Goal: Obtain resource: Download file/media

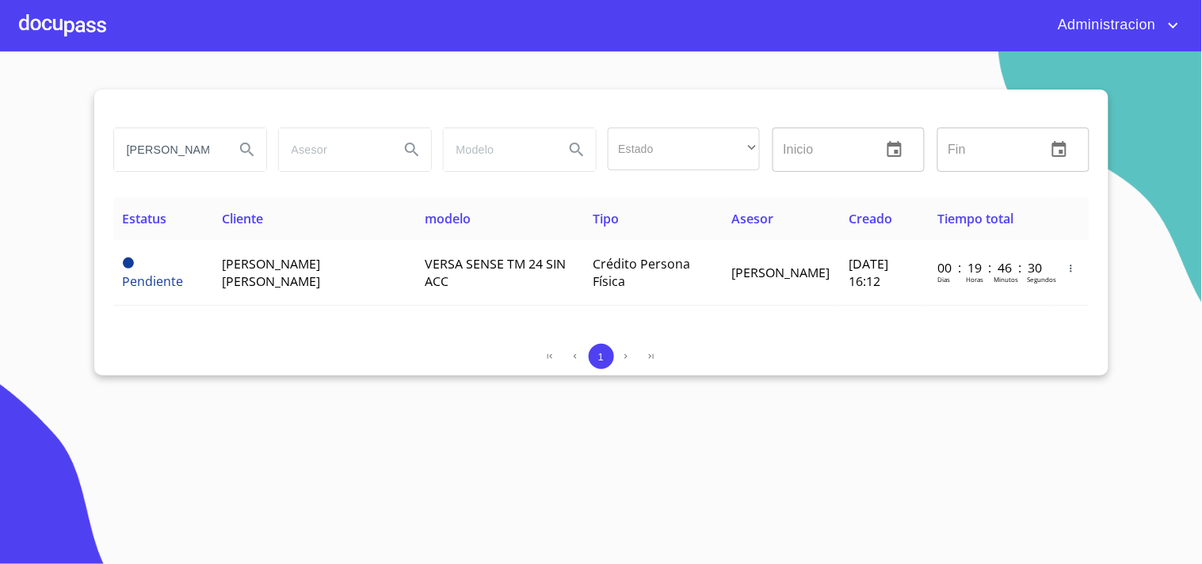
drag, startPoint x: 124, startPoint y: 152, endPoint x: 449, endPoint y: 180, distance: 325.4
click at [391, 175] on div "[PERSON_NAME] [PERSON_NAME] Estado ​ ​ Inicio ​ Fin ​" at bounding box center [601, 149] width 989 height 57
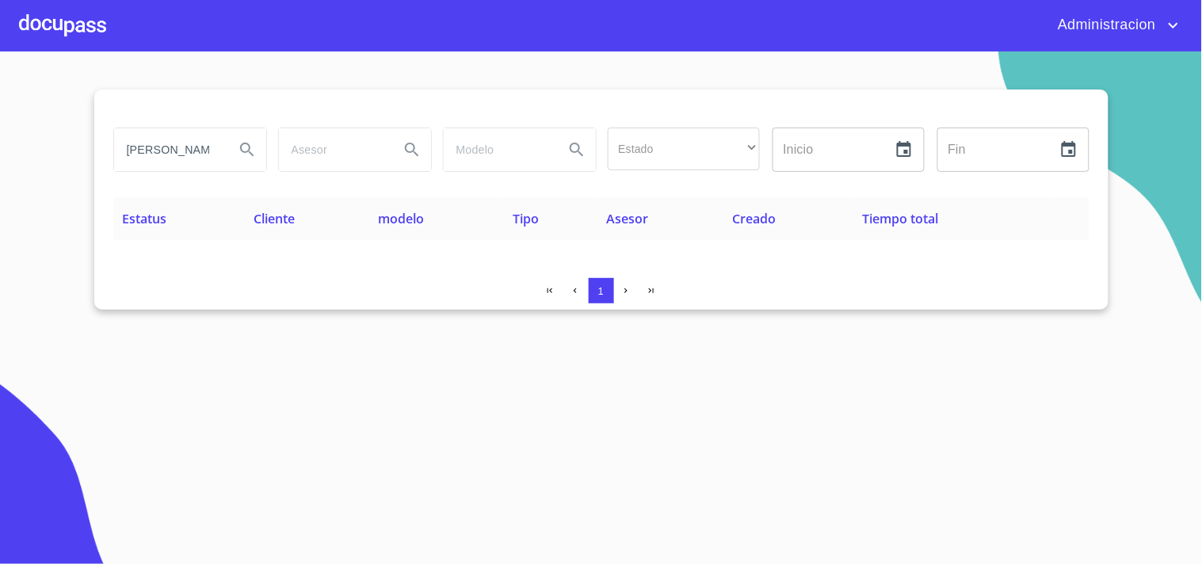
click at [797, 387] on section "[PERSON_NAME] Estado ​ ​ Inicio ​ Fin ​ Estatus Cliente modelo Tipo Asesor Crea…" at bounding box center [601, 308] width 1202 height 513
click at [211, 152] on input "[PERSON_NAME]" at bounding box center [168, 149] width 108 height 43
type input "nerva"
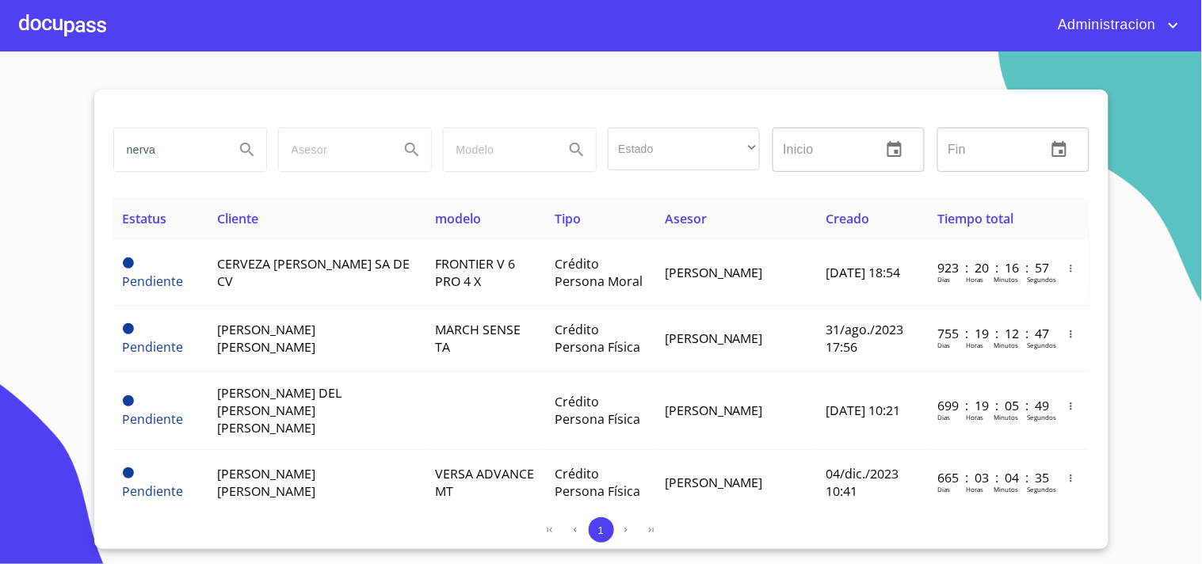
drag, startPoint x: 192, startPoint y: 144, endPoint x: 103, endPoint y: 116, distance: 93.2
click at [117, 125] on div "nerva" at bounding box center [189, 149] width 165 height 57
type input "NERVA"
drag, startPoint x: 183, startPoint y: 162, endPoint x: 0, endPoint y: 97, distance: 194.3
click at [0, 97] on section "NERVA Estado ​ ​ Inicio ​ Fin ​ Estatus Cliente modelo Tipo Asesor Creado Tiemp…" at bounding box center [601, 308] width 1202 height 513
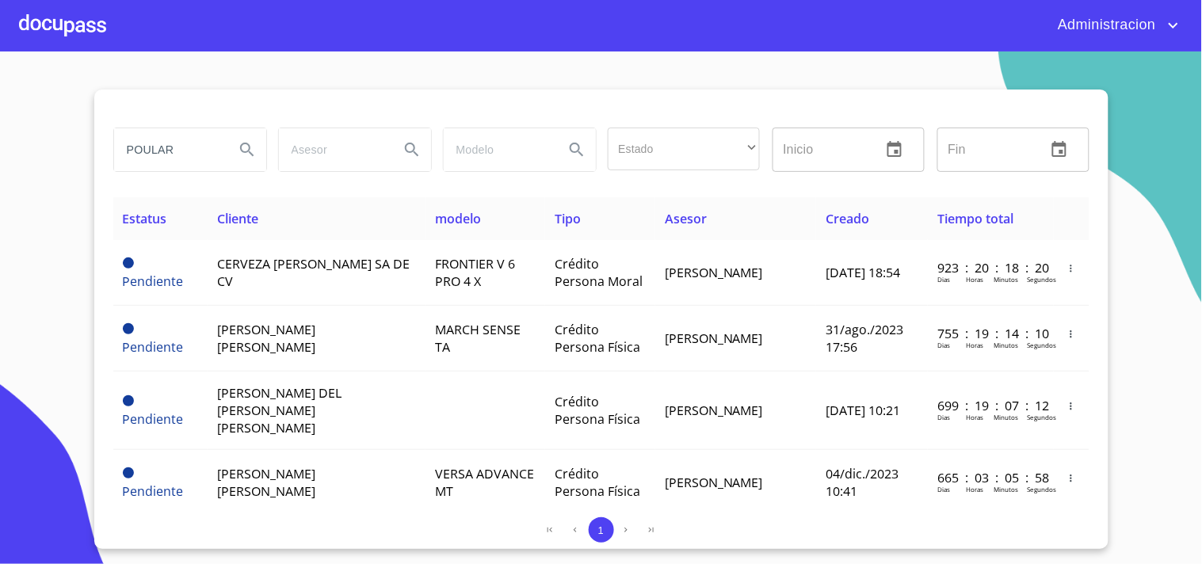
type input "POULAR"
click at [0, 103] on section "POULAR Estado ​ ​ Inicio ​ Fin ​ Estatus Cliente modelo Tipo Asesor Creado Tiem…" at bounding box center [601, 308] width 1202 height 513
type input "[PERSON_NAME] de la [PERSON_NAME]"
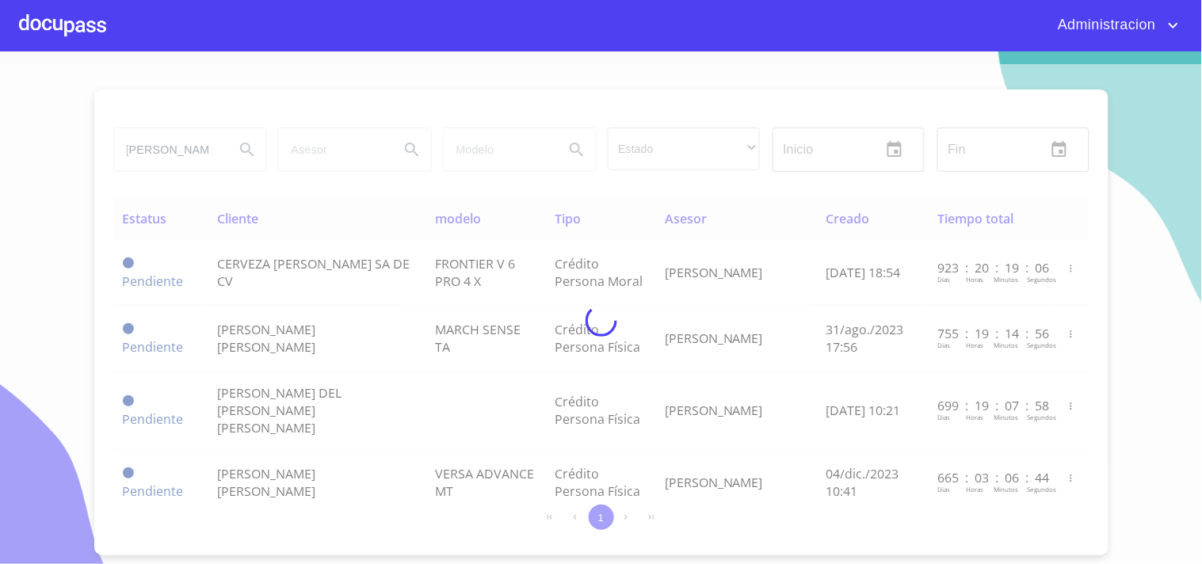
scroll to position [0, 0]
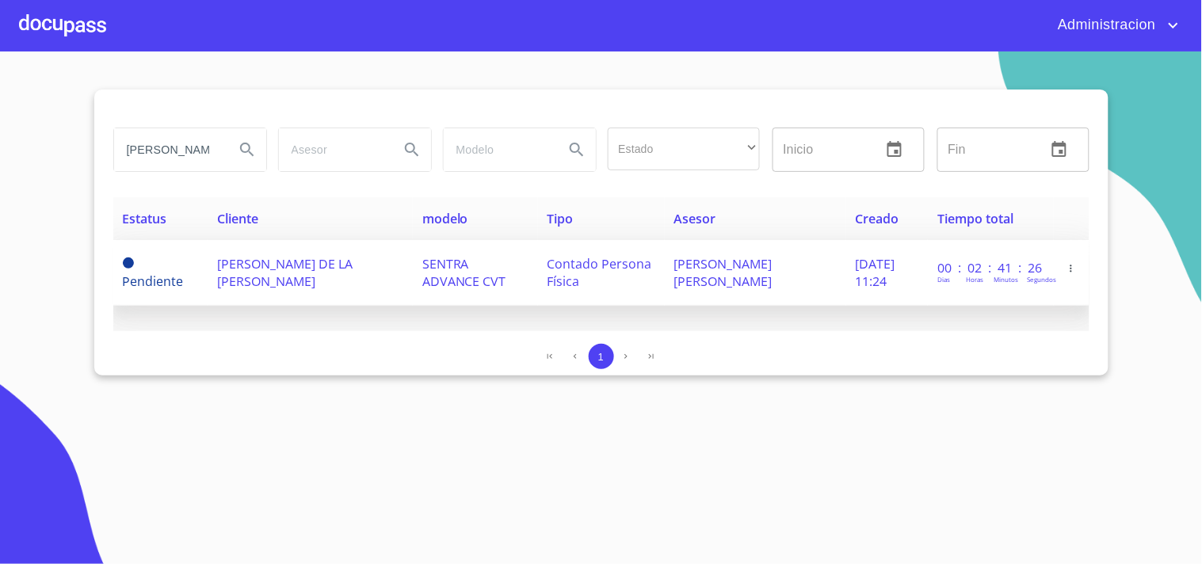
click at [561, 265] on span "Contado Persona Física" at bounding box center [600, 272] width 105 height 35
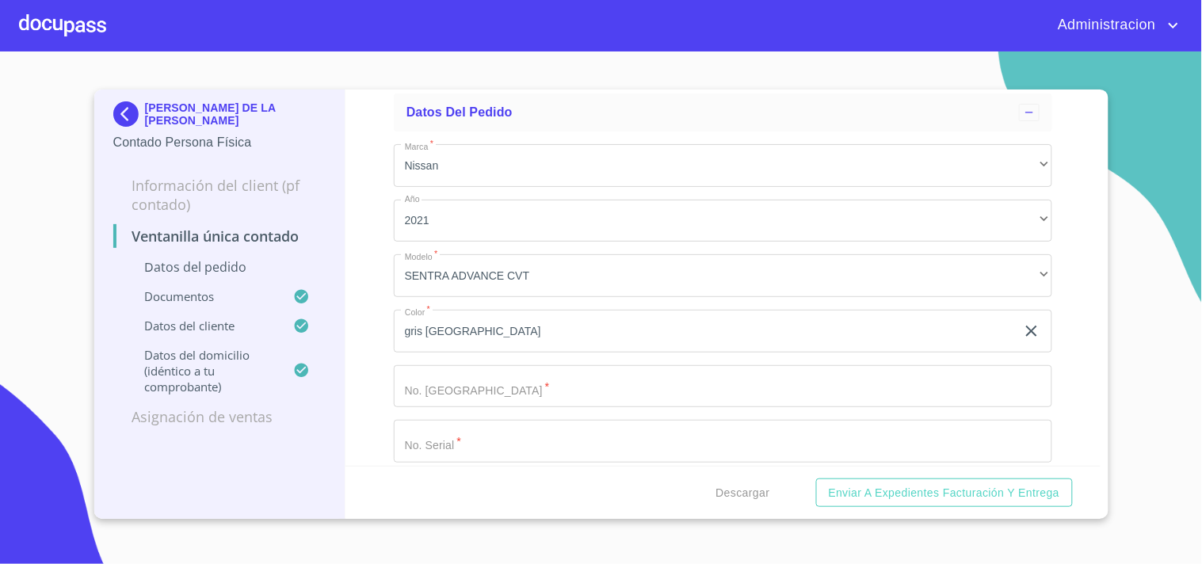
scroll to position [88, 0]
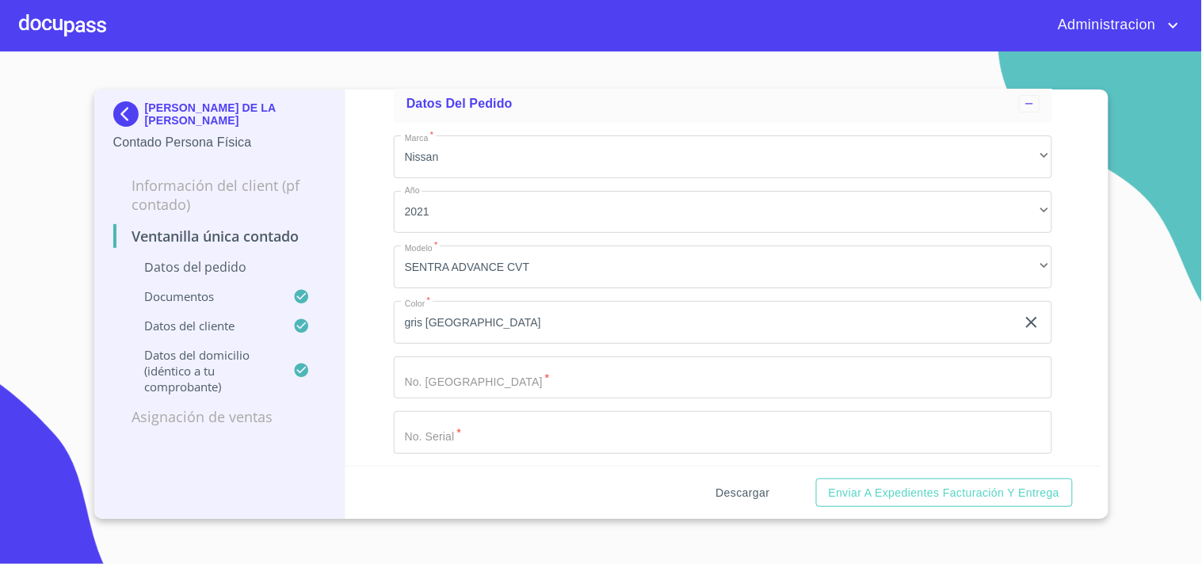
click at [740, 493] on span "Descargar" at bounding box center [744, 493] width 54 height 20
click at [240, 114] on p "[PERSON_NAME] DE LA [PERSON_NAME]" at bounding box center [236, 113] width 182 height 25
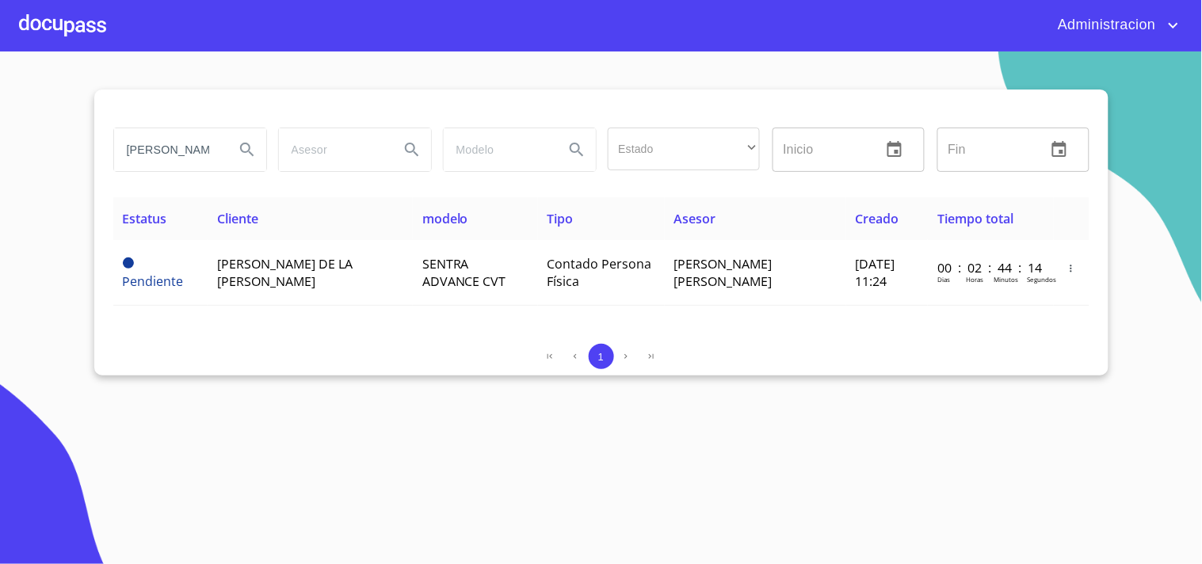
drag, startPoint x: 189, startPoint y: 163, endPoint x: 753, endPoint y: 198, distance: 565.4
click at [541, 180] on div "mario de la [PERSON_NAME] Estado ​ ​ Inicio ​ Fin ​" at bounding box center [601, 159] width 976 height 76
type input "nerva"
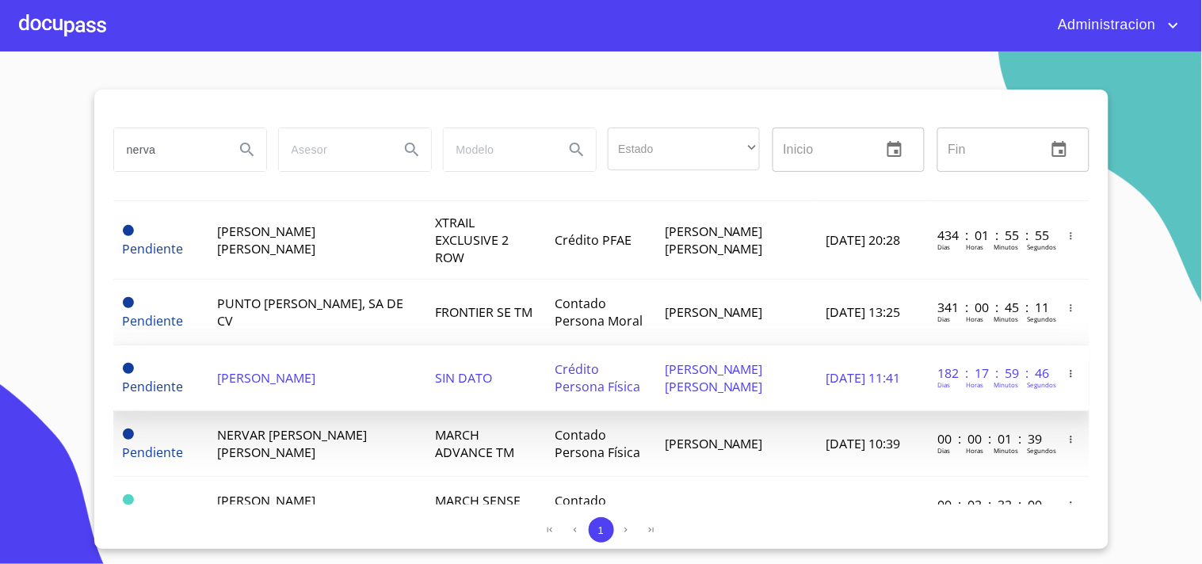
scroll to position [495, 0]
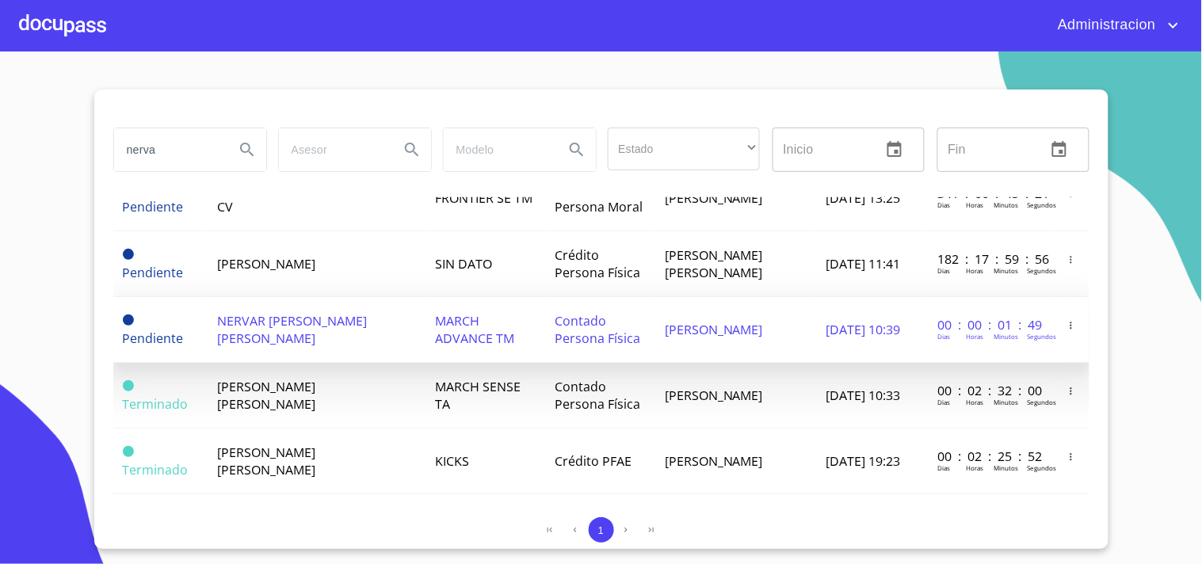
click at [878, 321] on span "[DATE] 10:39" at bounding box center [863, 329] width 75 height 17
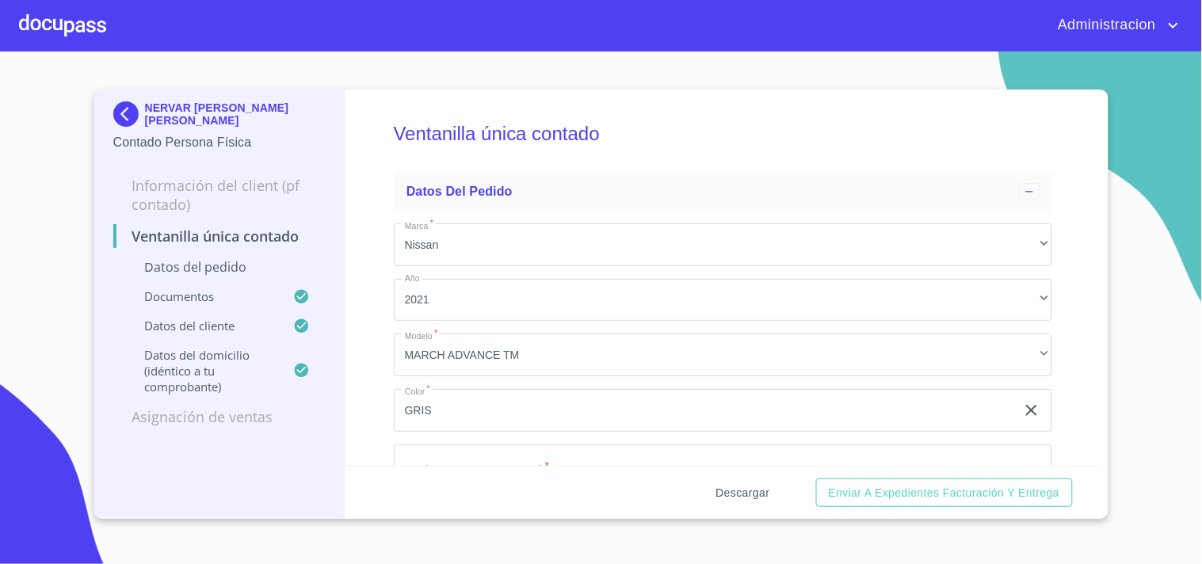
click at [740, 492] on span "Descargar" at bounding box center [744, 493] width 54 height 20
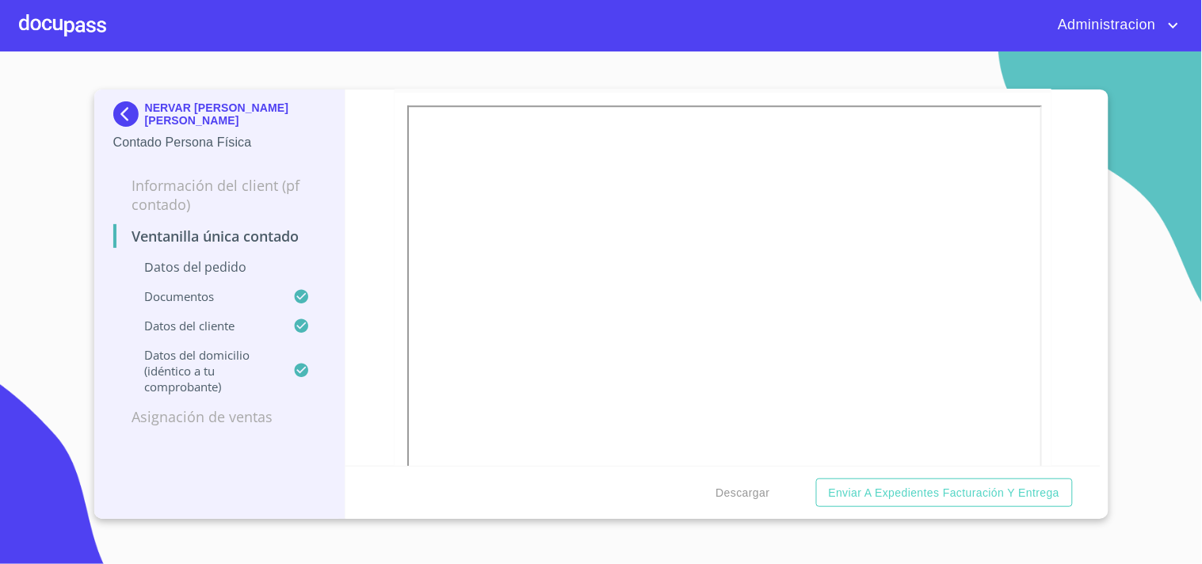
scroll to position [2642, 0]
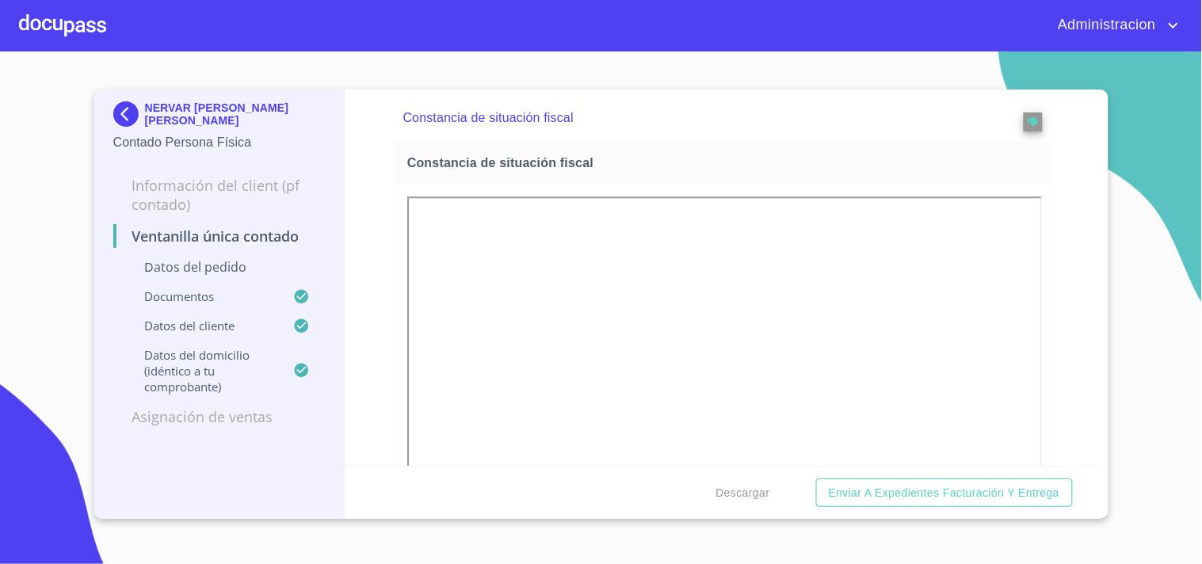
click at [186, 105] on div "NERVAR [PERSON_NAME] [PERSON_NAME]" at bounding box center [219, 117] width 213 height 32
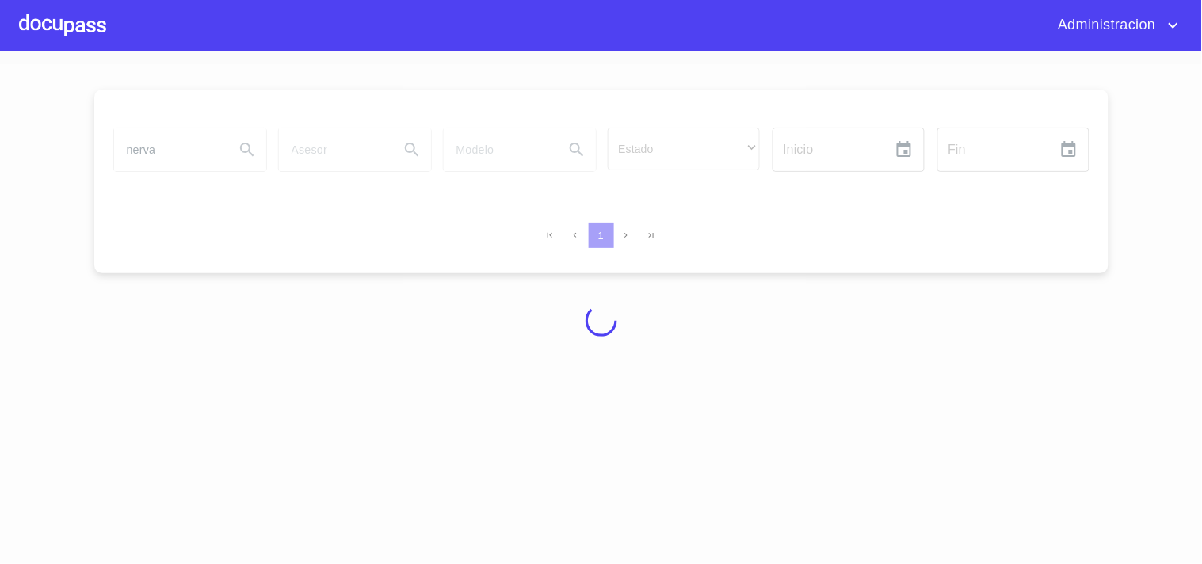
click at [188, 109] on div at bounding box center [601, 320] width 1202 height 513
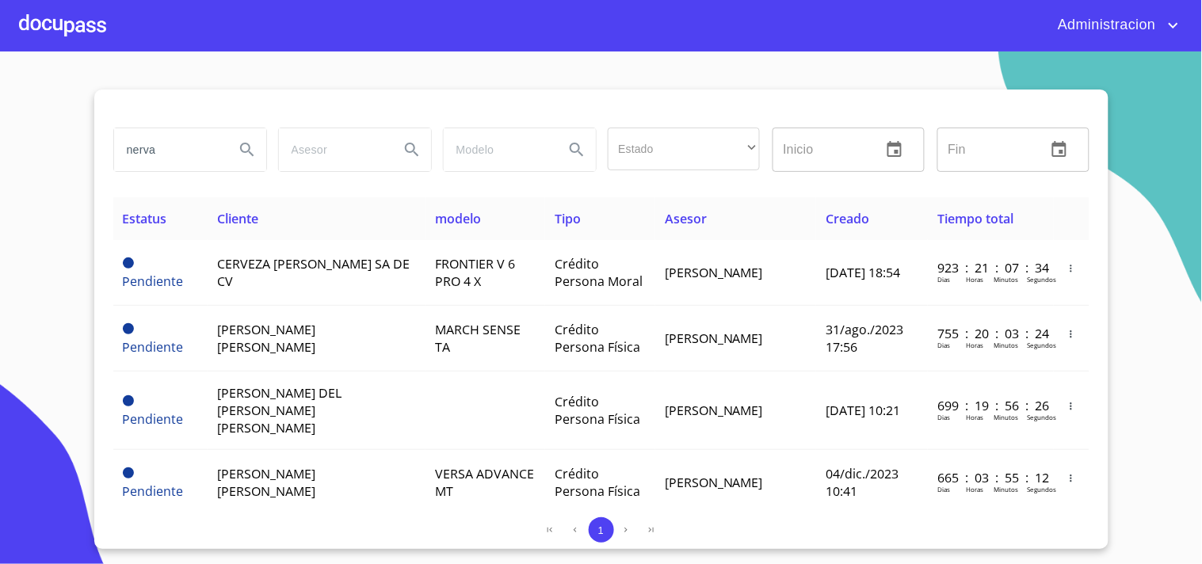
drag, startPoint x: 105, startPoint y: 151, endPoint x: 51, endPoint y: 133, distance: 57.6
click at [51, 133] on section "nerva Estado ​ ​ Inicio ​ Fin ​ Estatus Cliente modelo Tipo Asesor Creado Tiemp…" at bounding box center [601, 308] width 1202 height 513
click at [178, 154] on input "[PERSON_NAME]" at bounding box center [168, 149] width 108 height 43
type input "[PERSON_NAME] DE LA [PERSON_NAME]"
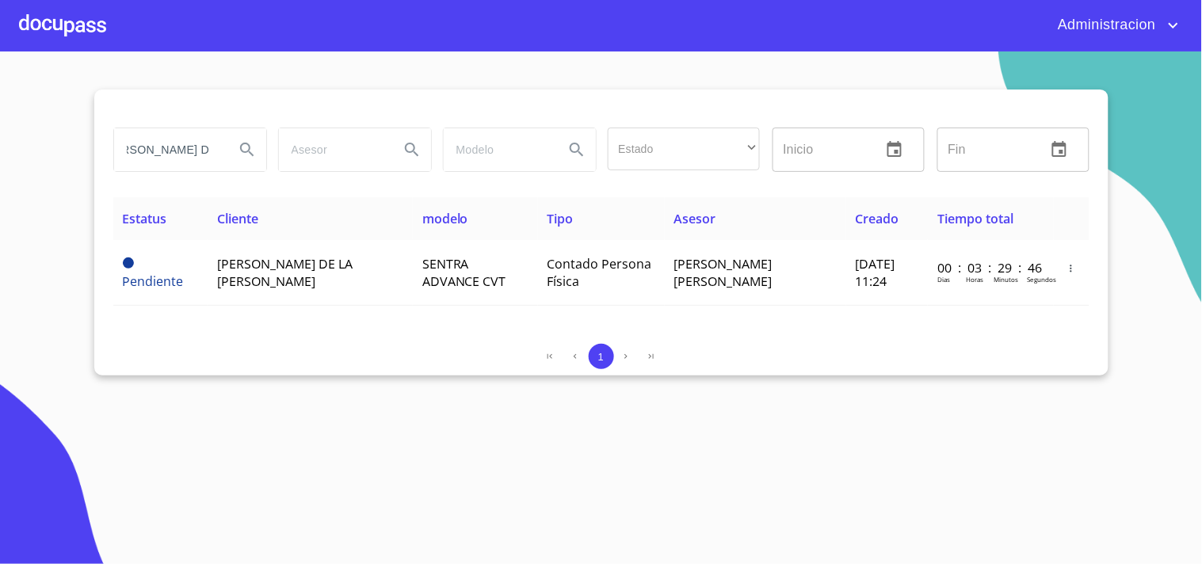
scroll to position [0, 0]
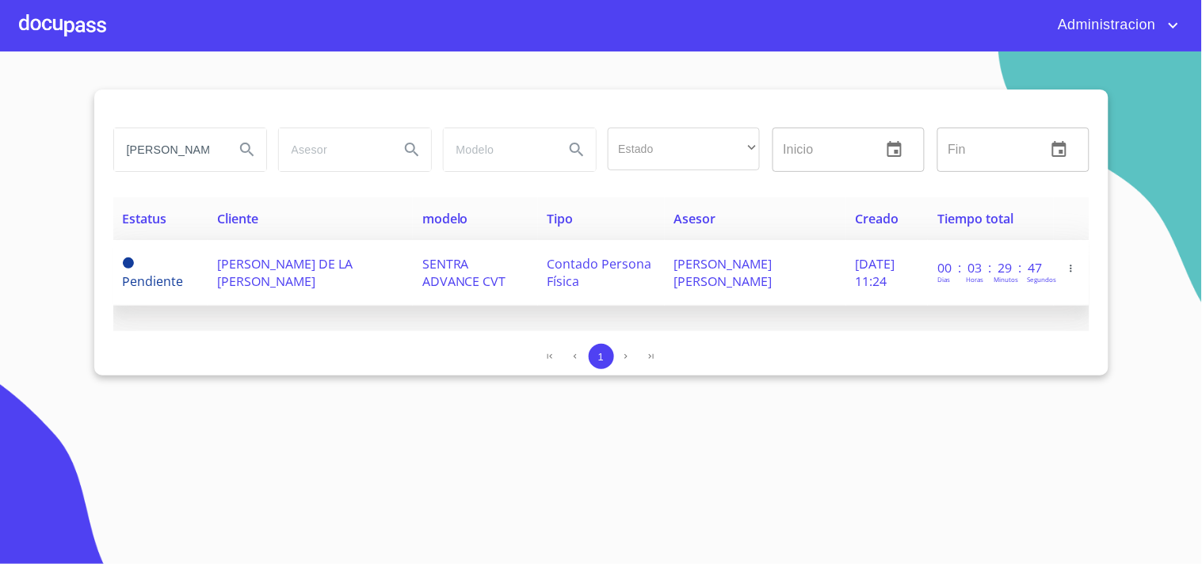
click at [548, 265] on span "Contado Persona Física" at bounding box center [600, 272] width 105 height 35
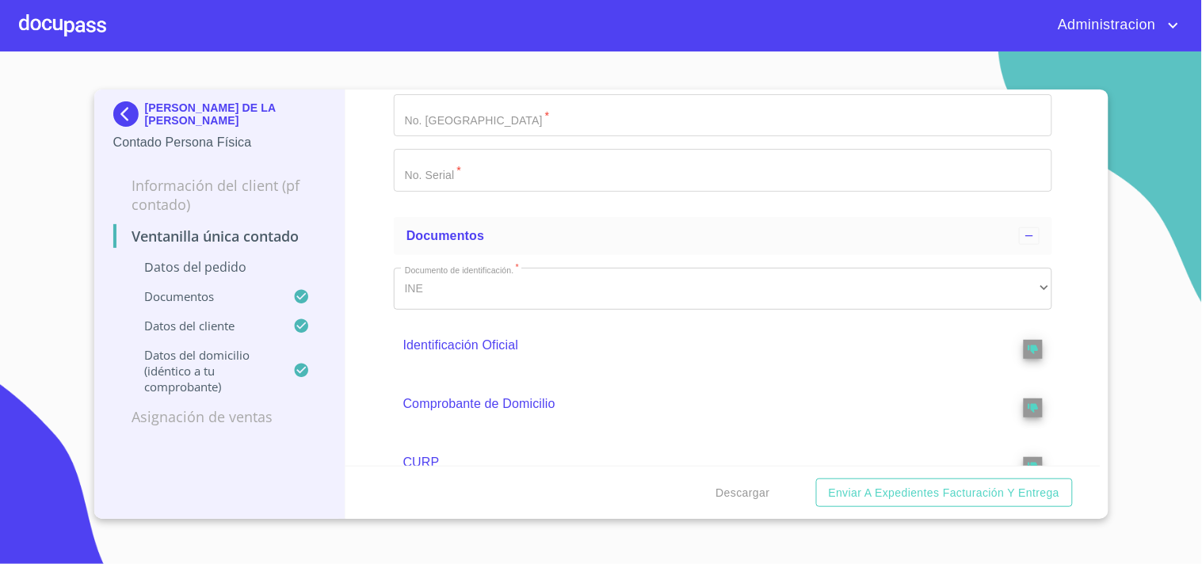
scroll to position [352, 0]
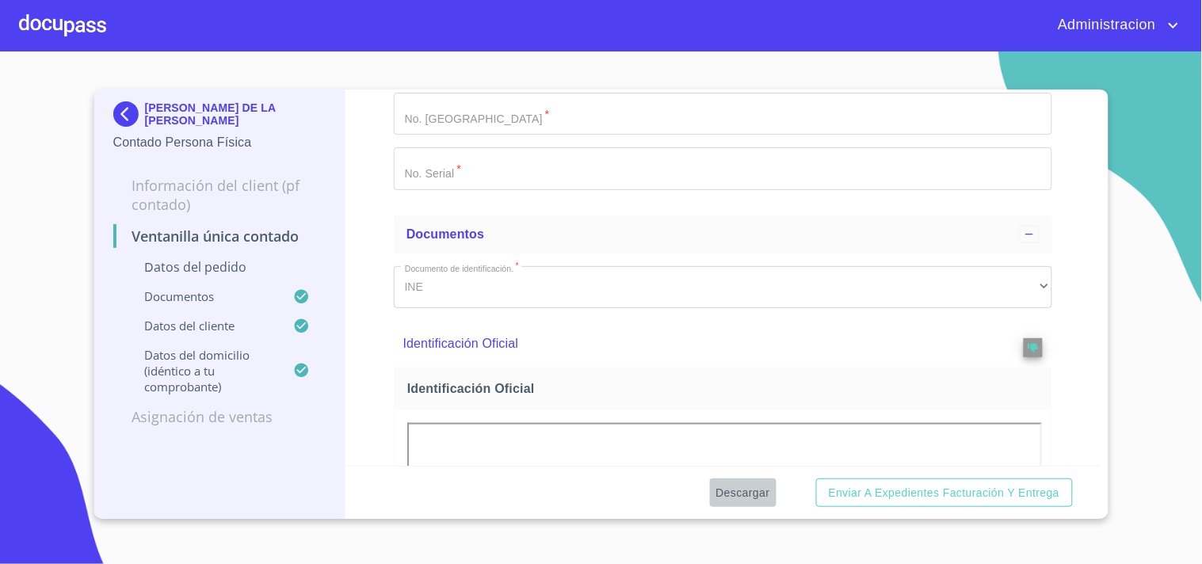
click at [729, 483] on span "Descargar" at bounding box center [744, 493] width 54 height 20
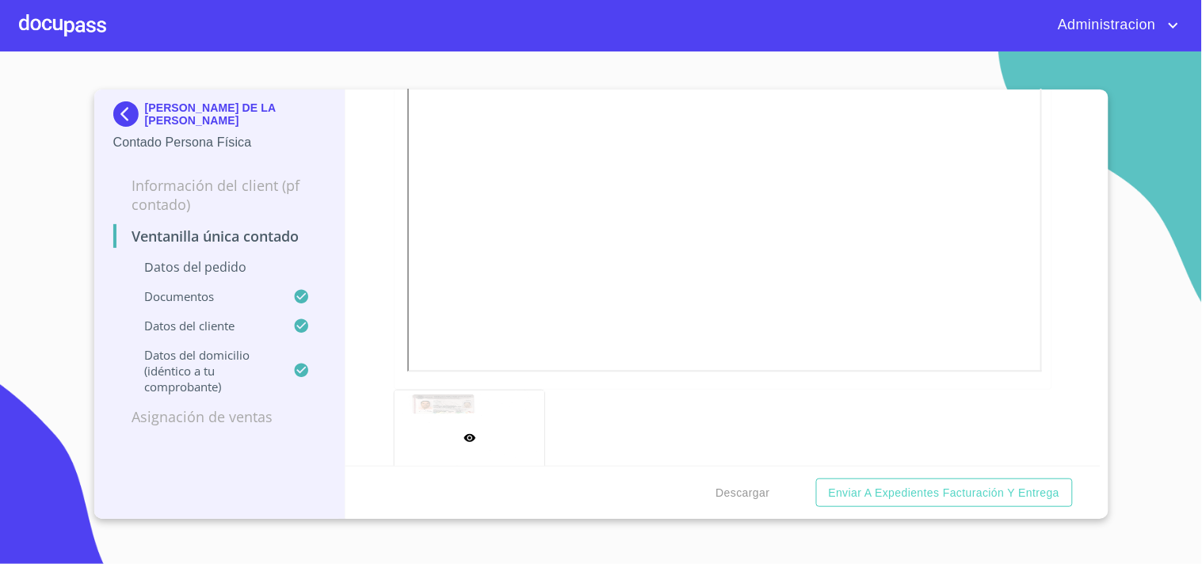
scroll to position [704, 0]
